Goal: Task Accomplishment & Management: Use online tool/utility

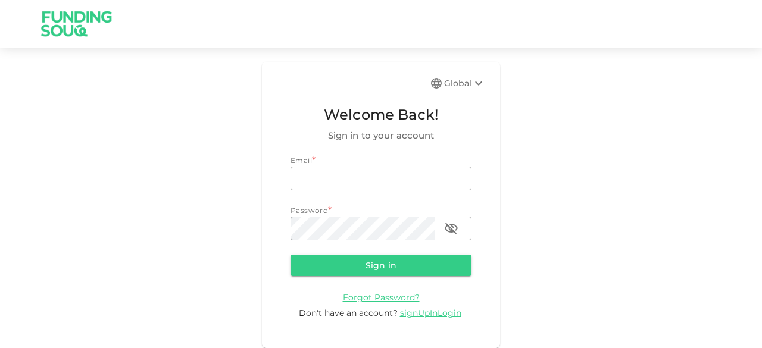
type input "junaid.mohioddin@gmail.com"
click at [371, 267] on button "Sign in" at bounding box center [380, 265] width 181 height 21
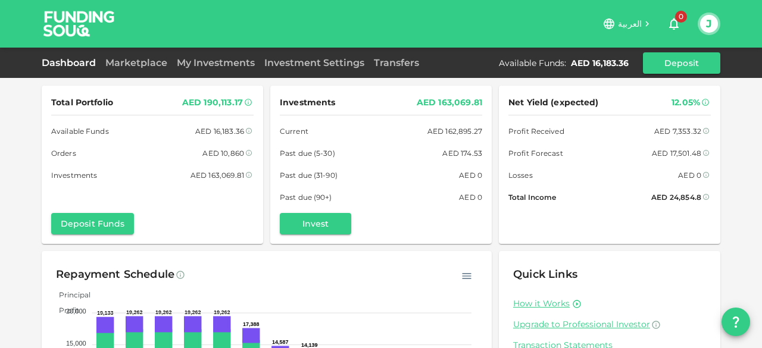
click at [144, 64] on link "Marketplace" at bounding box center [136, 62] width 71 height 11
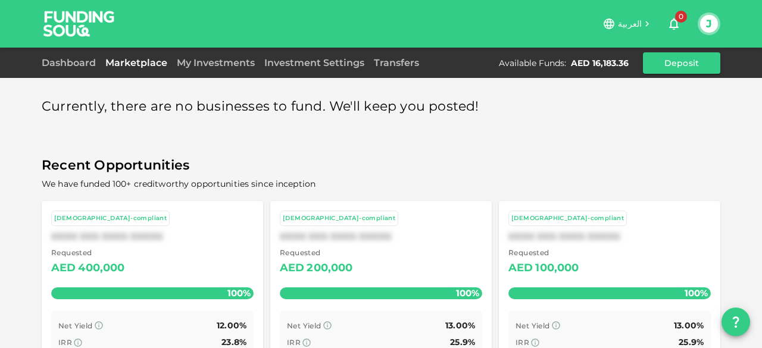
click at [204, 63] on link "My Investments" at bounding box center [216, 62] width 88 height 11
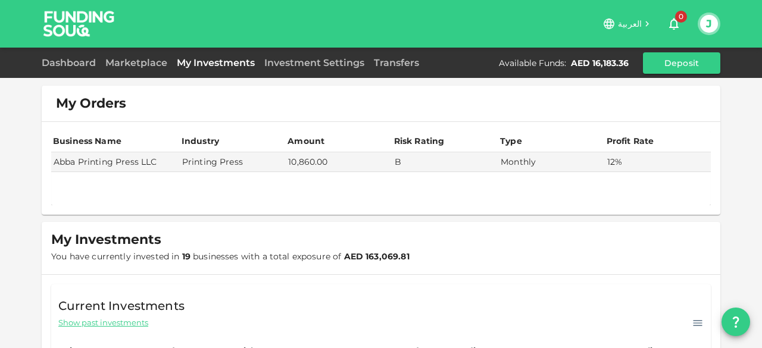
click at [58, 62] on link "Dashboard" at bounding box center [71, 62] width 59 height 11
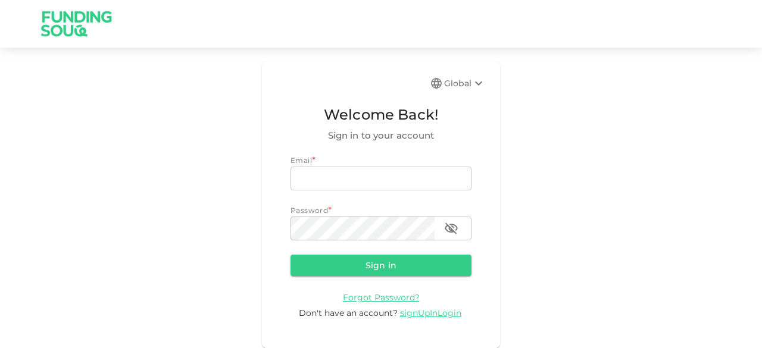
type input "[EMAIL_ADDRESS][DOMAIN_NAME]"
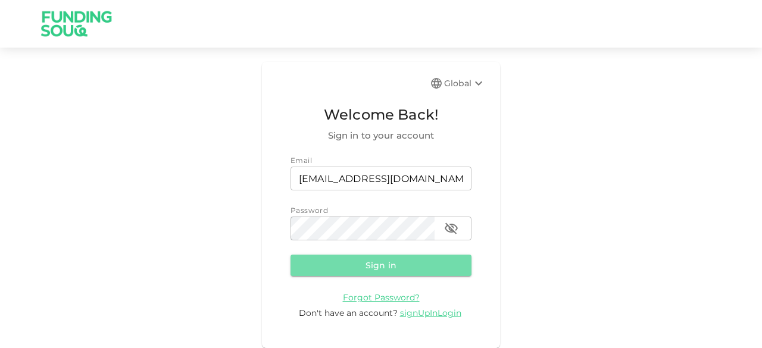
click at [343, 270] on button "Sign in" at bounding box center [380, 265] width 181 height 21
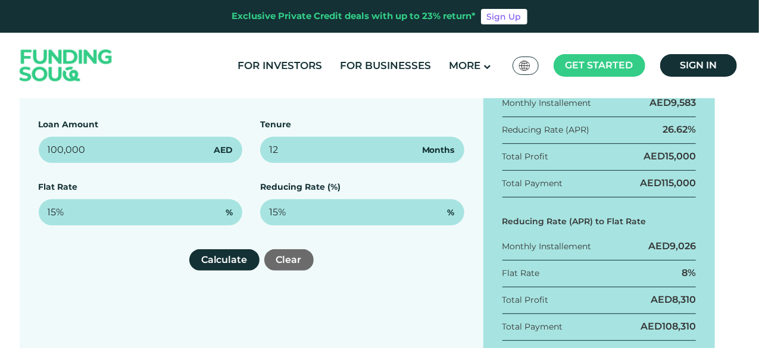
scroll to position [222, 0]
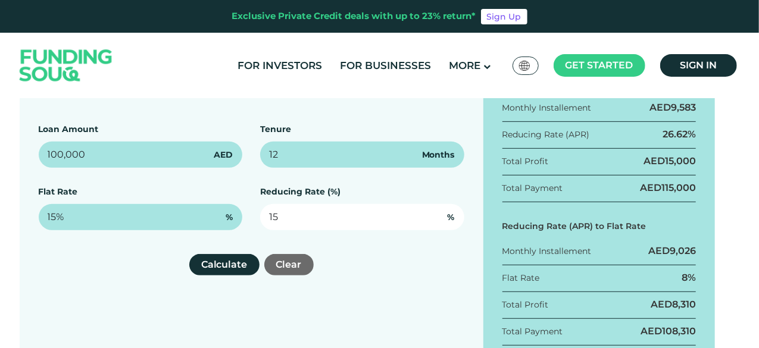
click at [331, 210] on input "15" at bounding box center [362, 217] width 204 height 26
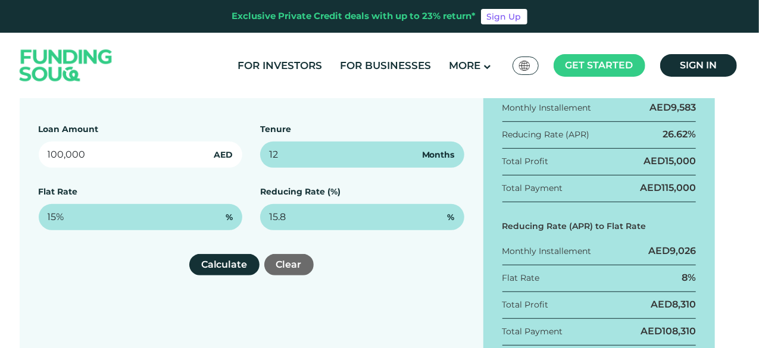
type input "15.8%"
click at [169, 154] on input "100,000" at bounding box center [141, 155] width 204 height 26
drag, startPoint x: 136, startPoint y: 153, endPoint x: 0, endPoint y: 140, distance: 136.4
click at [0, 140] on div "Finance Calculator Loan Amount 100,000 AED Tenure 12 Months Flat Rate 15% % Red…" at bounding box center [379, 214] width 759 height 313
type input "500"
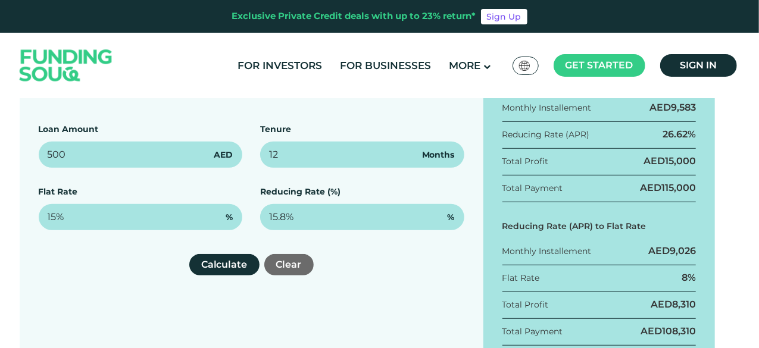
click at [304, 172] on div "Loan Amount 500 AED Tenure 12 Months Flat Rate 15% % Reducing Rate (%) 15.8% %" at bounding box center [252, 176] width 426 height 107
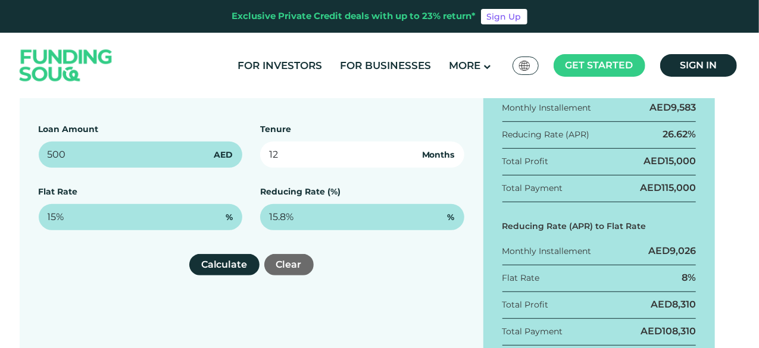
drag, startPoint x: 302, startPoint y: 160, endPoint x: 247, endPoint y: 153, distance: 55.8
click at [247, 153] on div "Loan Amount 500 AED Tenure 12 Months Flat Rate 15% % Reducing Rate (%) 15.8% %" at bounding box center [252, 176] width 426 height 107
type input "36"
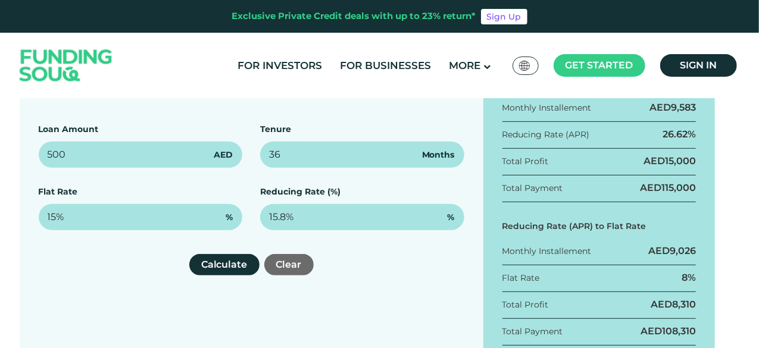
click at [386, 284] on div "Finance Calculator Loan Amount 500 AED Tenure 36 Months Flat Rate 15% % Reducin…" at bounding box center [252, 214] width 464 height 313
click at [229, 263] on button "Calculate" at bounding box center [224, 264] width 70 height 21
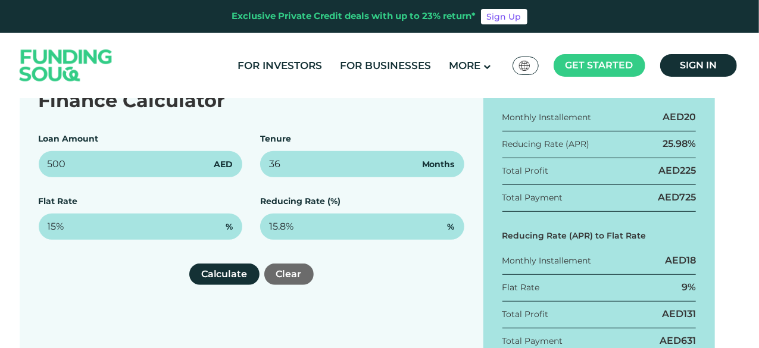
scroll to position [210, 0]
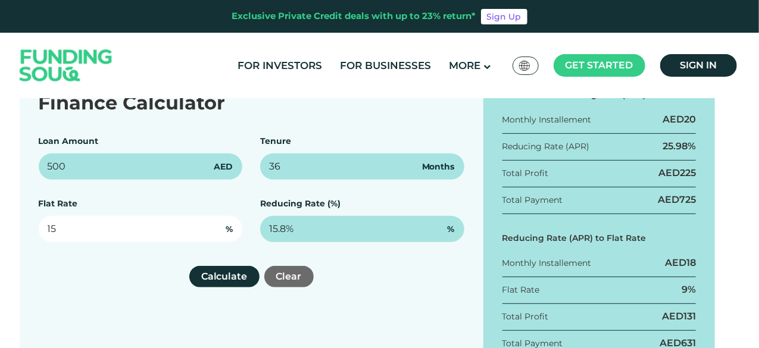
drag, startPoint x: 68, startPoint y: 234, endPoint x: 0, endPoint y: 229, distance: 68.0
click at [0, 229] on div "Finance Calculator Loan Amount 500 AED Tenure 36 Months Flat Rate 15 % Reducing…" at bounding box center [379, 226] width 759 height 313
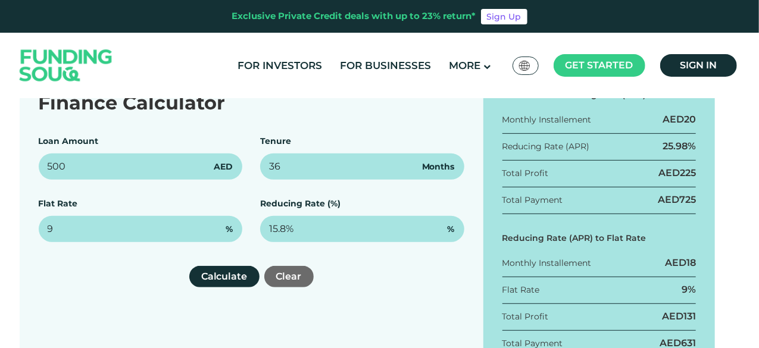
type input "9%"
click at [131, 293] on div "Finance Calculator Loan Amount 500 AED Tenure 36 Months Flat Rate 9% % Reducing…" at bounding box center [252, 226] width 464 height 313
click at [225, 271] on button "Calculate" at bounding box center [224, 276] width 70 height 21
